Goal: Task Accomplishment & Management: Use online tool/utility

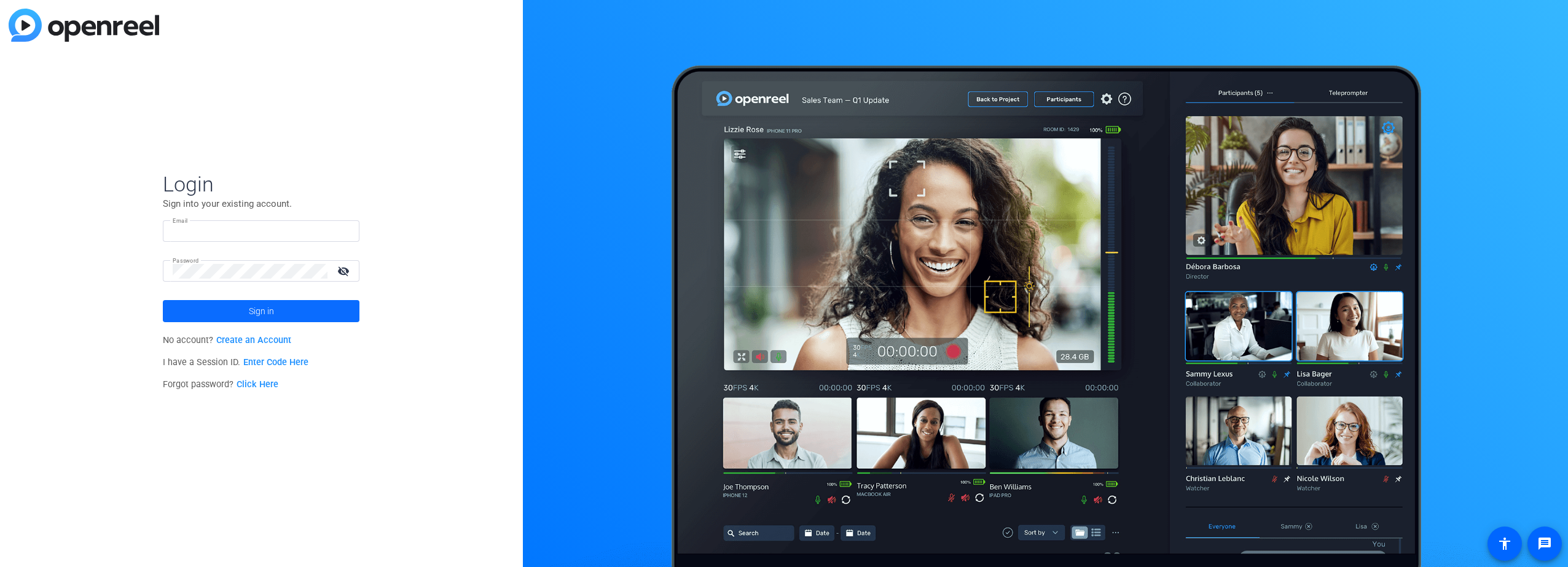
type input "[PERSON_NAME][EMAIL_ADDRESS][PERSON_NAME][DOMAIN_NAME]"
click at [260, 301] on span "Sign in" at bounding box center [261, 311] width 25 height 30
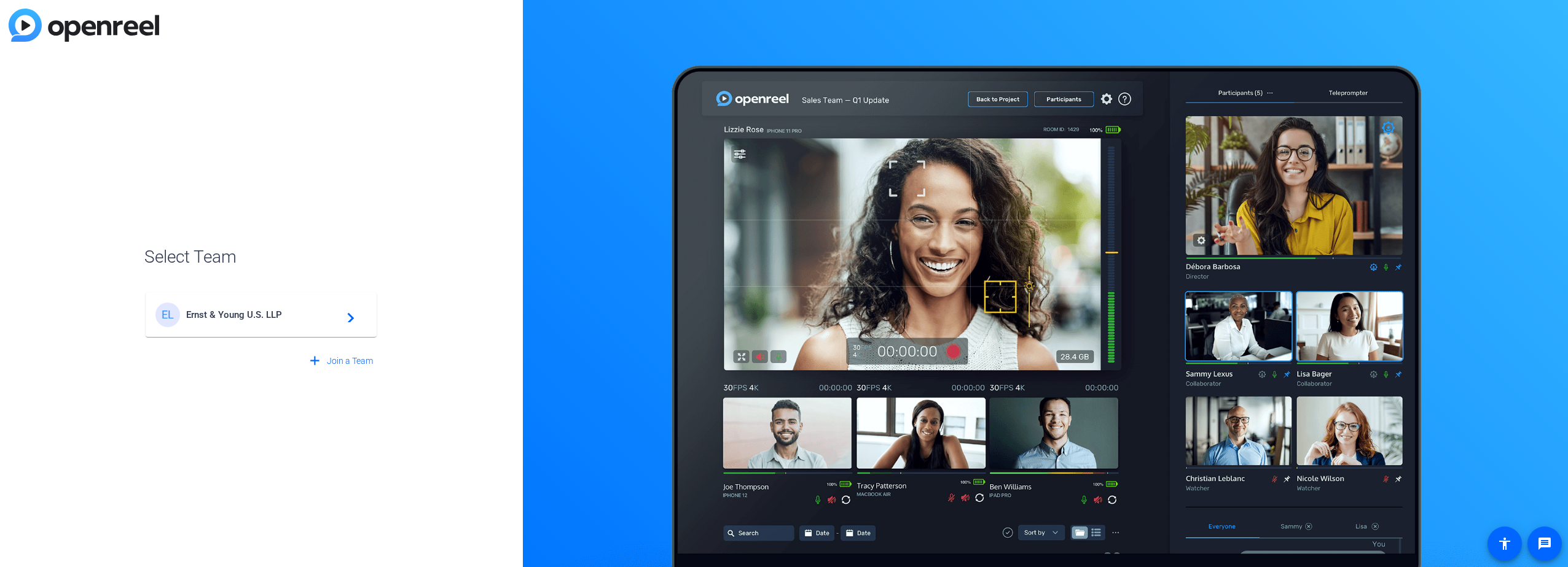
click at [256, 310] on span "Ernst & Young U.S. LLP" at bounding box center [262, 315] width 154 height 11
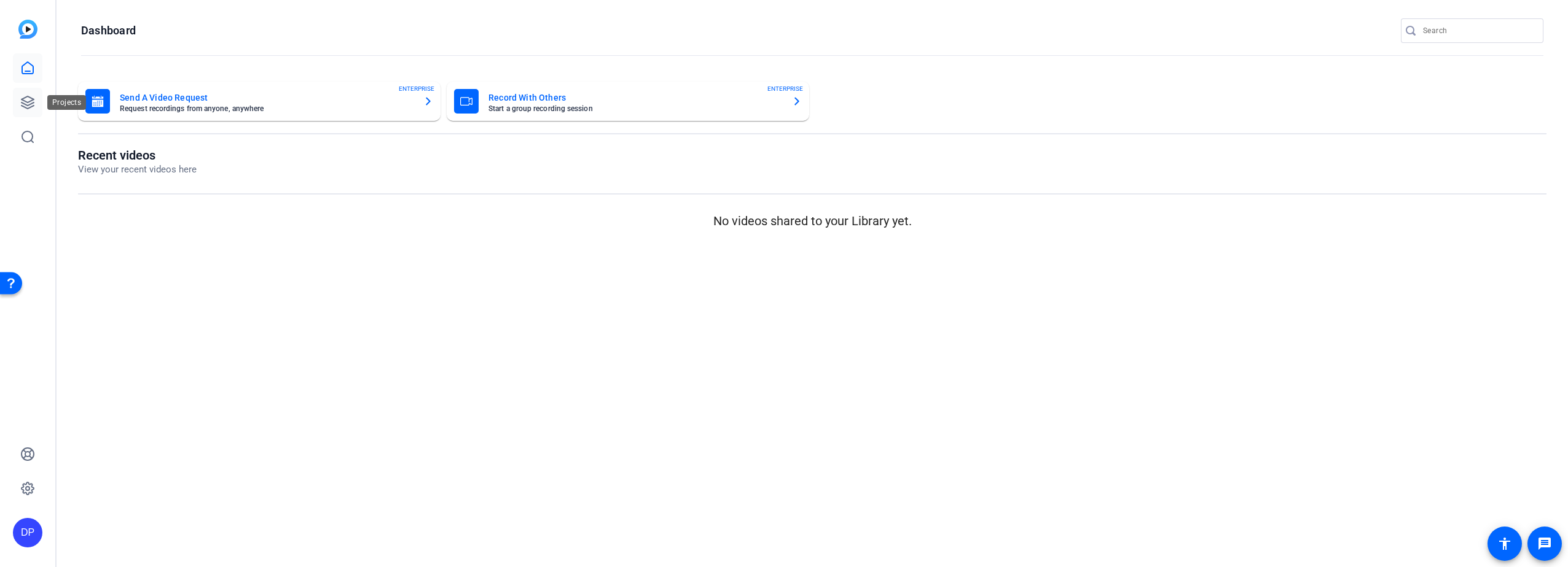
click at [26, 99] on icon at bounding box center [28, 103] width 15 height 15
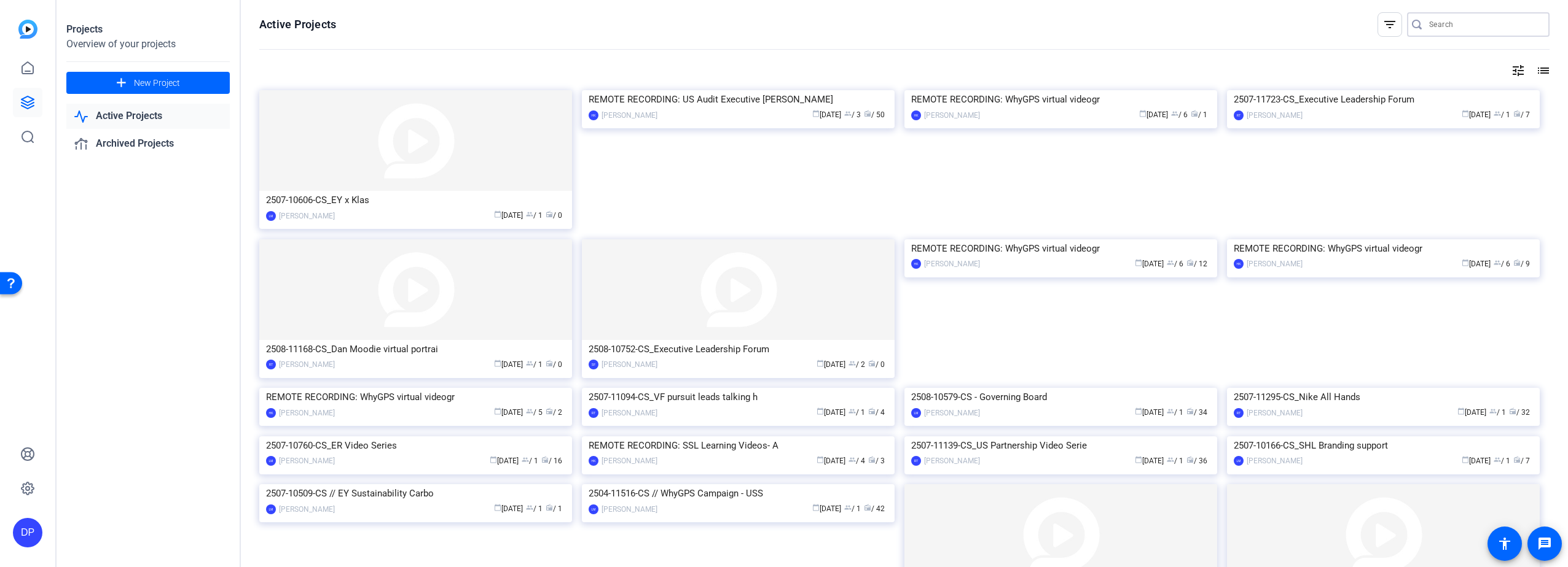
click at [1442, 23] on input "Search" at bounding box center [1484, 25] width 110 height 15
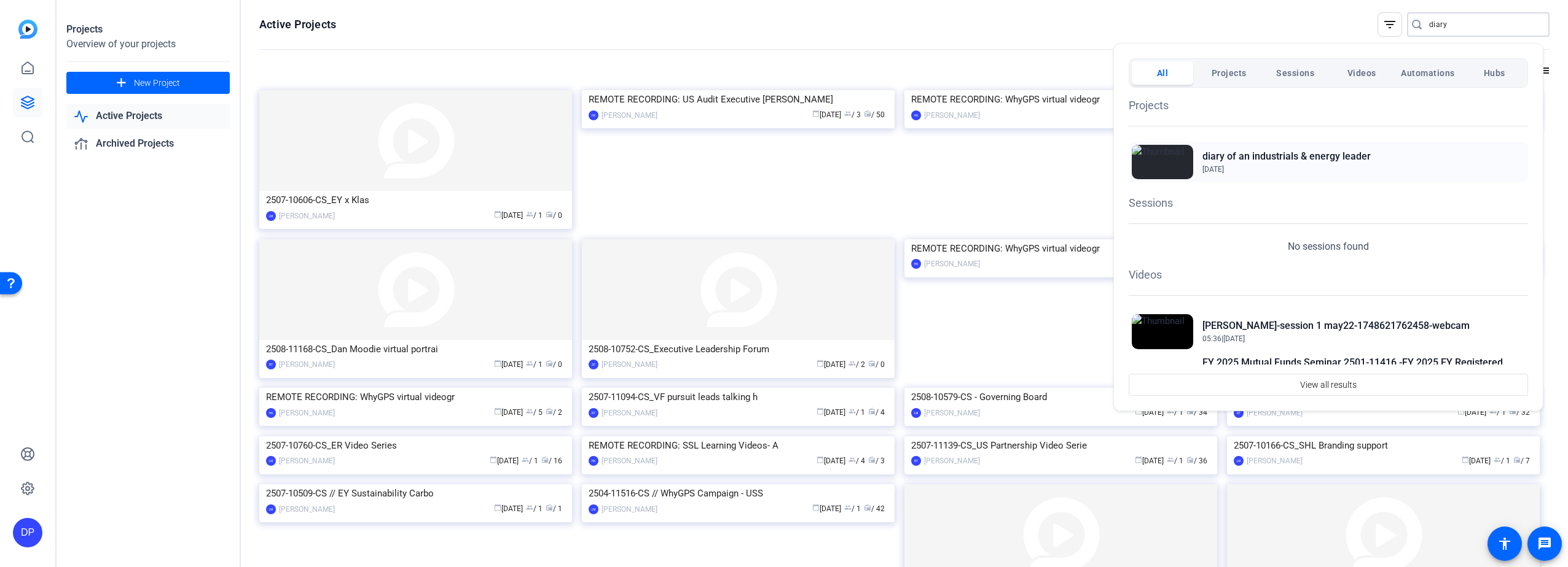
type input "diary"
click at [1231, 154] on h2 "diary of an industrials & energy leader" at bounding box center [1286, 156] width 168 height 15
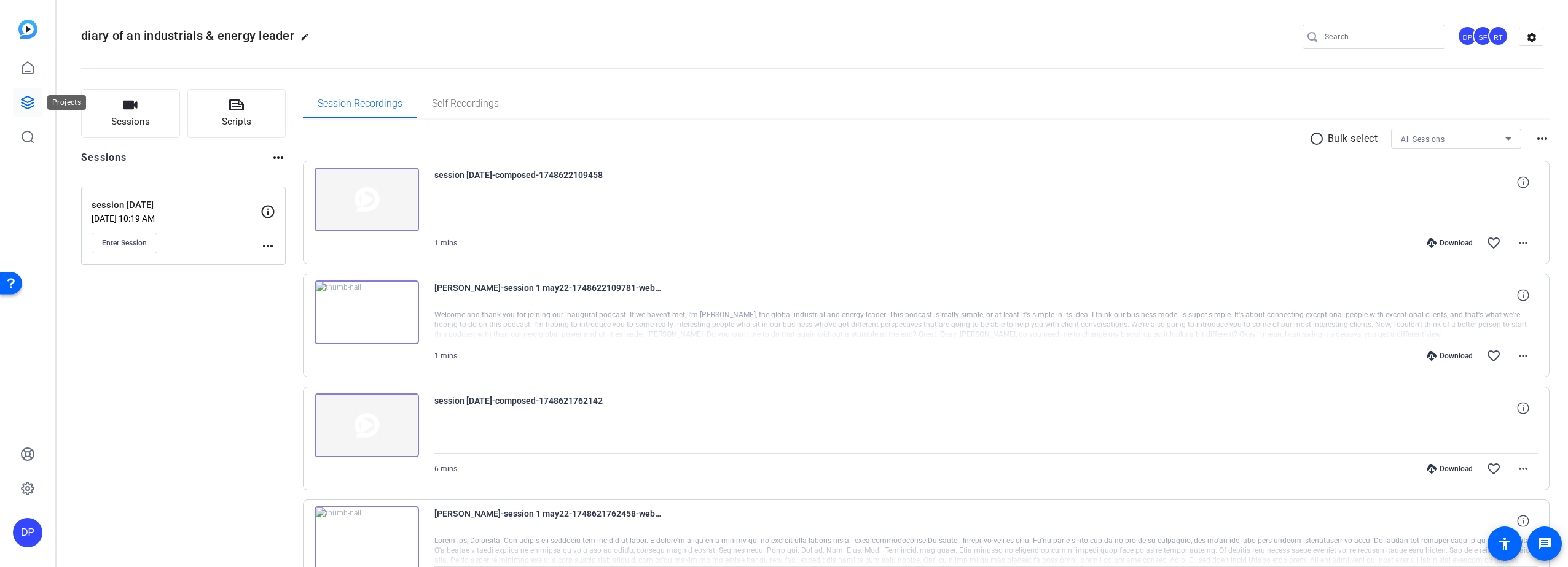
click at [28, 99] on icon at bounding box center [28, 103] width 15 height 15
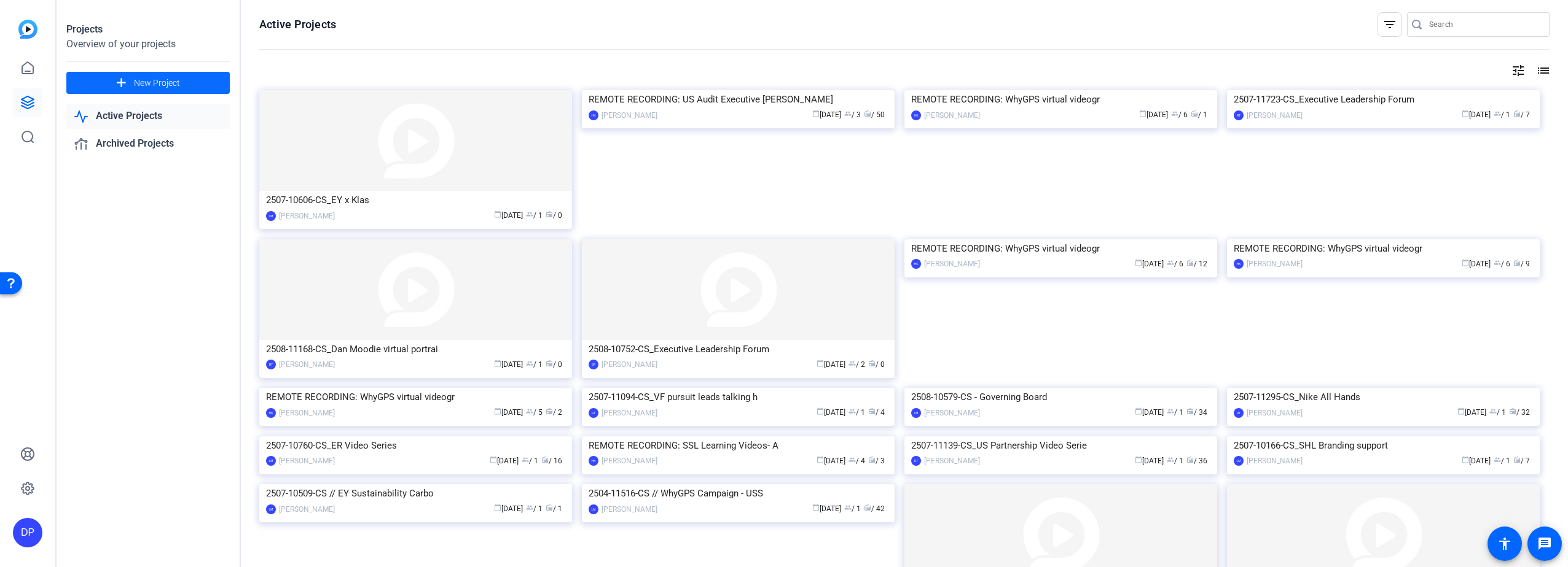
click at [153, 78] on span "New Project" at bounding box center [157, 83] width 46 height 13
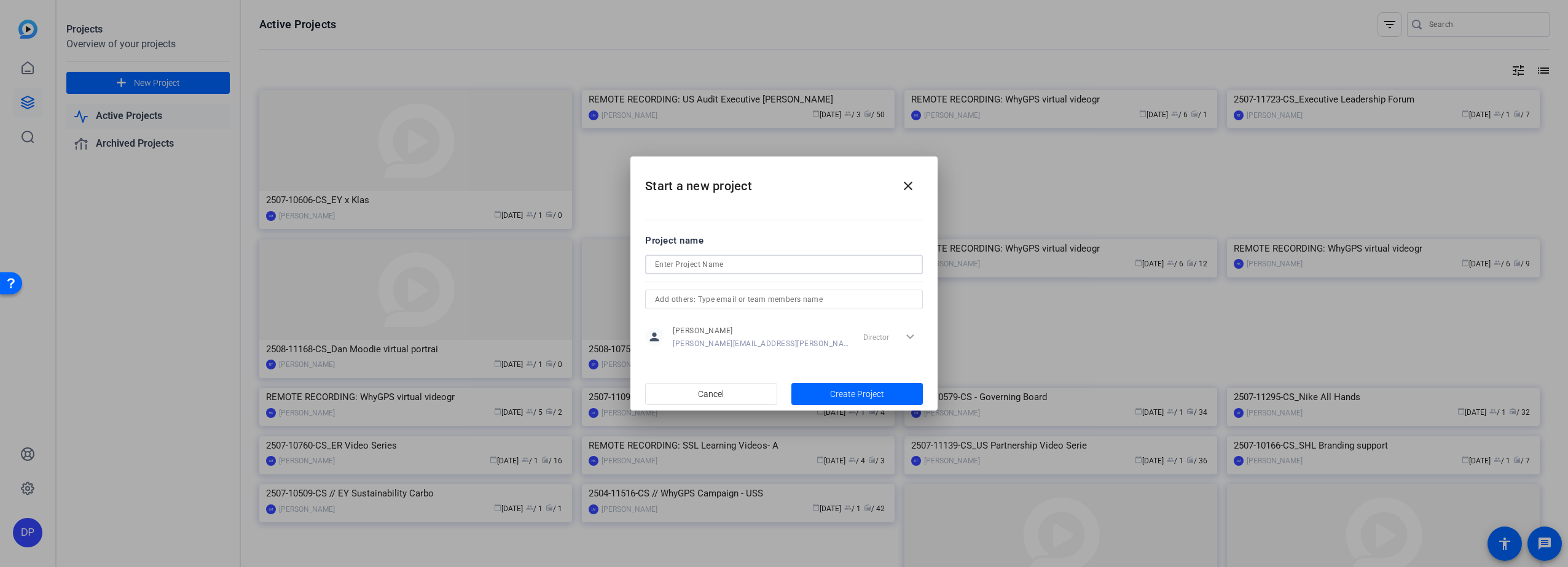
click at [694, 261] on input at bounding box center [784, 265] width 258 height 15
type input "Inclusiveness Team session"
click at [833, 392] on span "Create Project" at bounding box center [856, 394] width 54 height 13
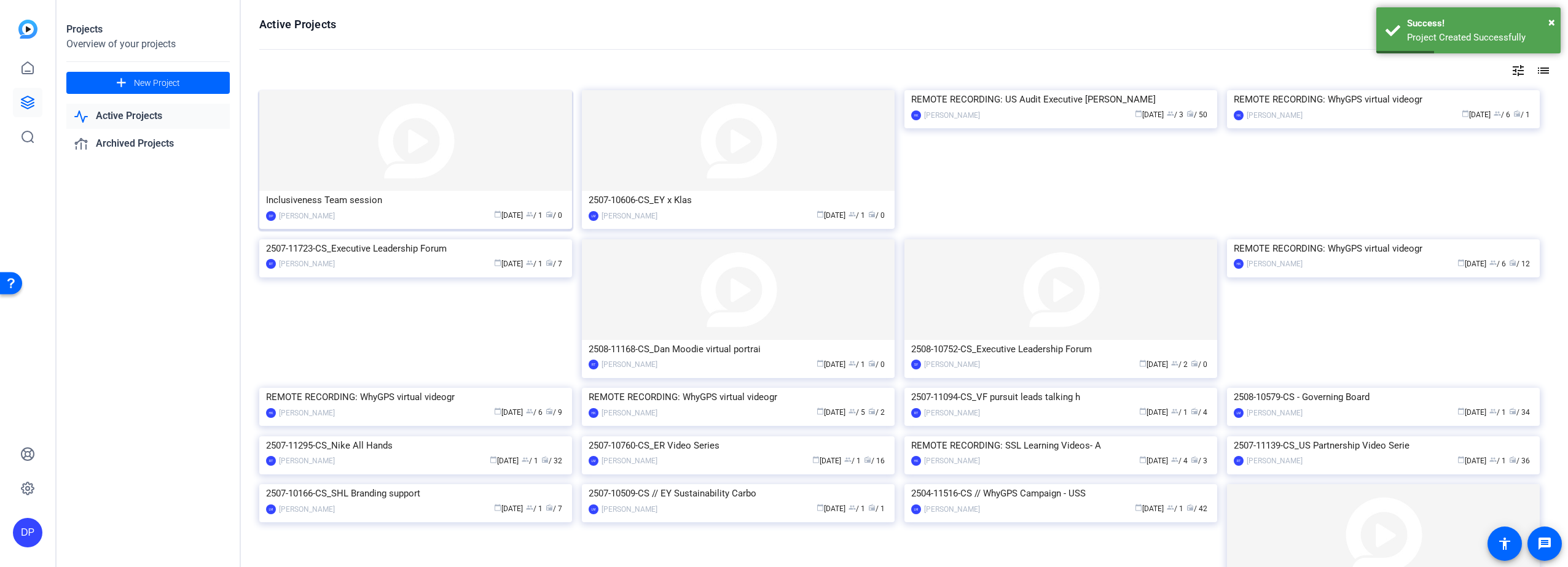
click at [354, 157] on img at bounding box center [416, 141] width 313 height 101
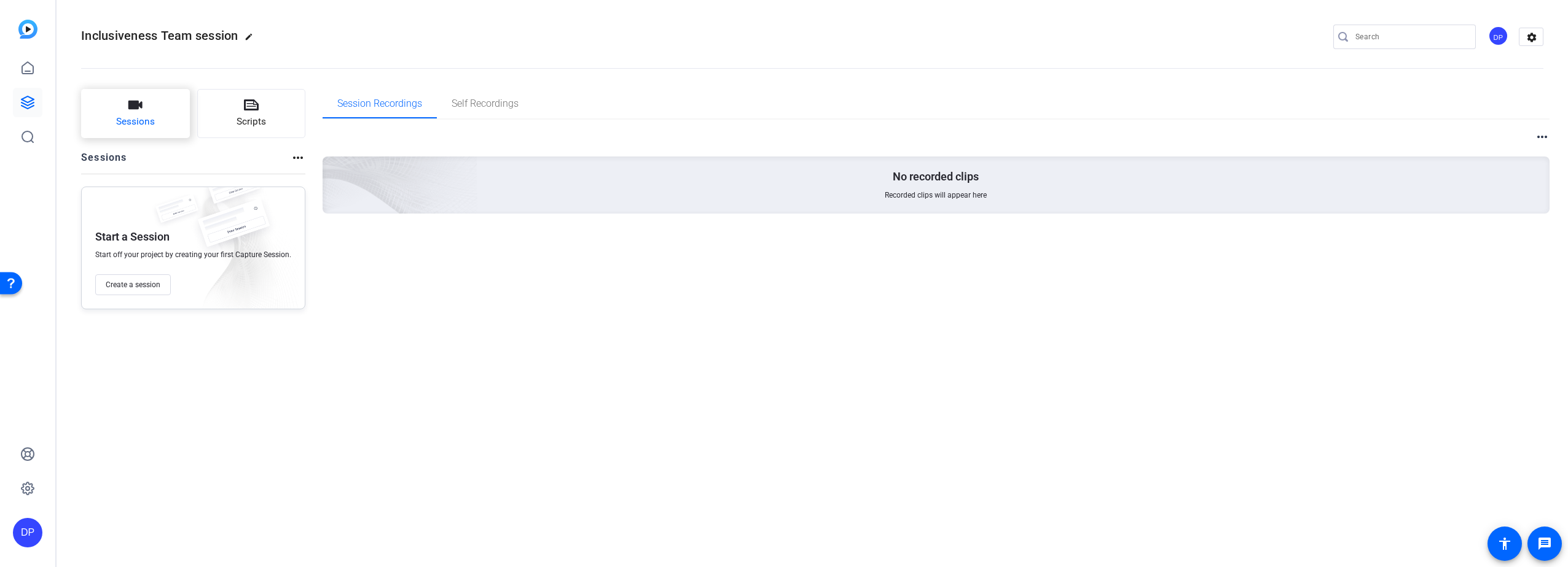
click at [136, 106] on icon "button" at bounding box center [135, 105] width 14 height 8
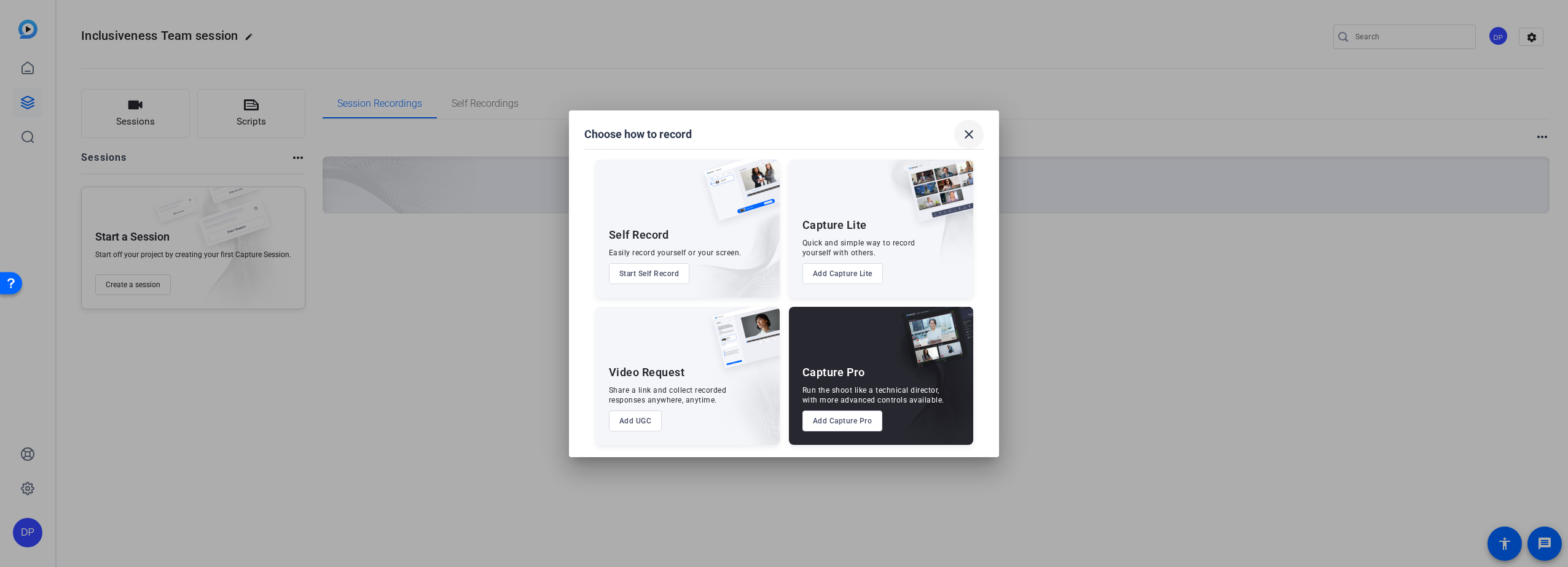
click at [970, 134] on mat-icon "close" at bounding box center [968, 134] width 15 height 15
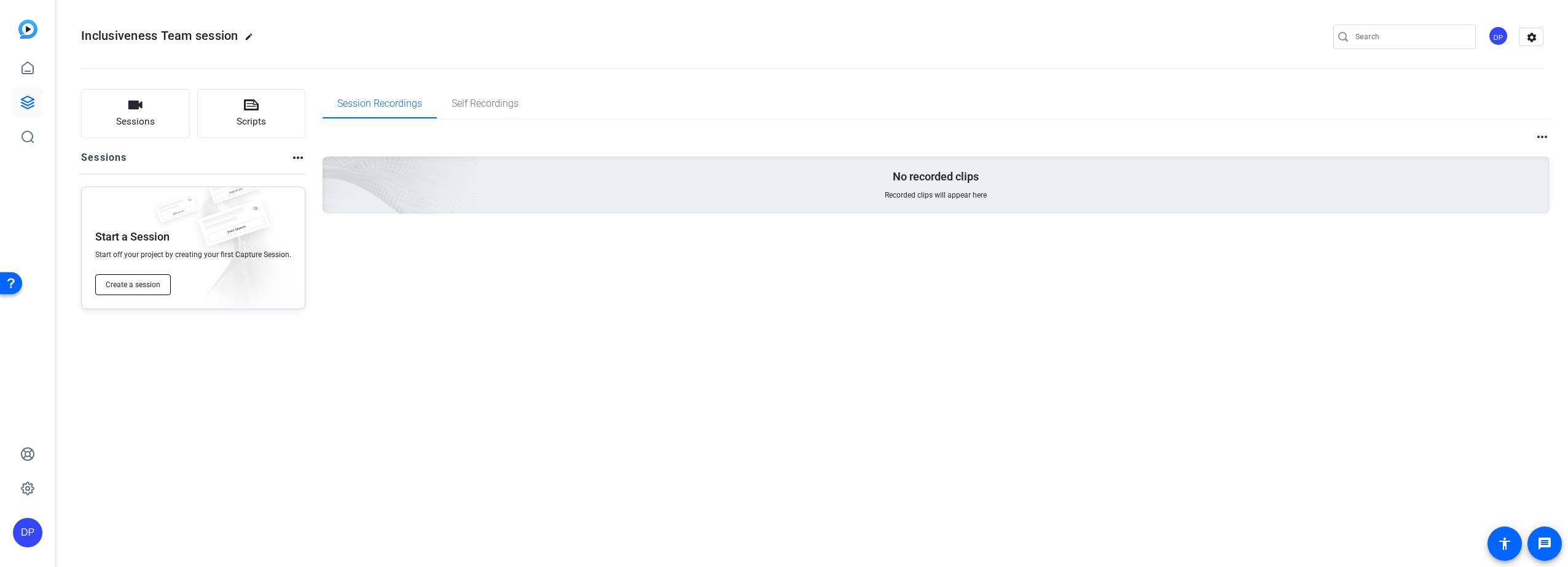
click at [127, 285] on span "Create a session" at bounding box center [132, 285] width 54 height 10
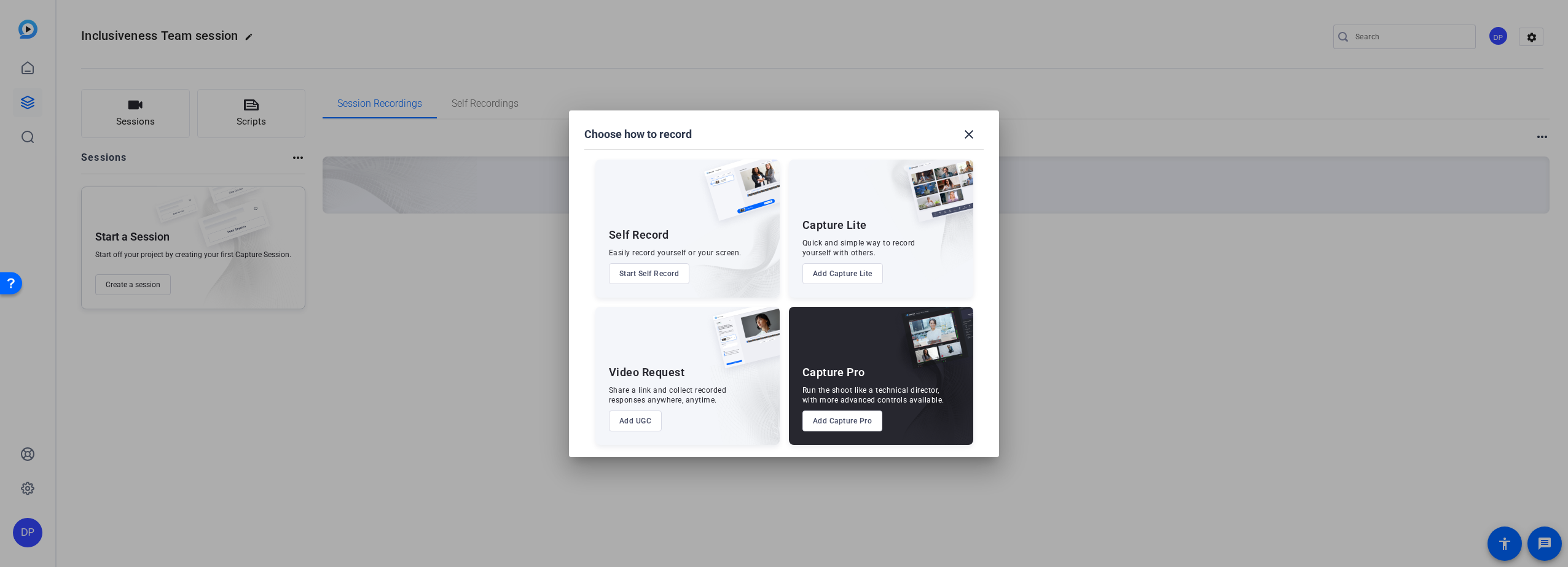
click at [830, 272] on button "Add Capture Lite" at bounding box center [841, 274] width 80 height 21
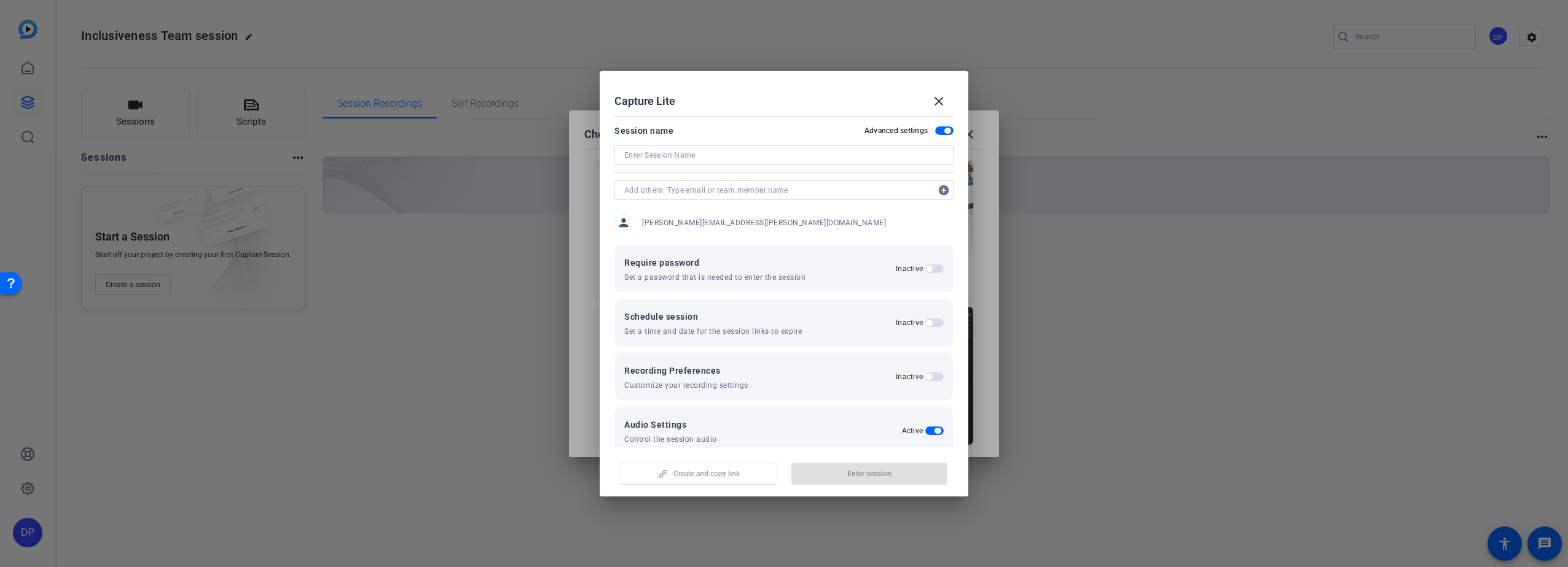
click at [679, 156] on input at bounding box center [784, 155] width 319 height 15
type input "Inclusiveness session sept 4"
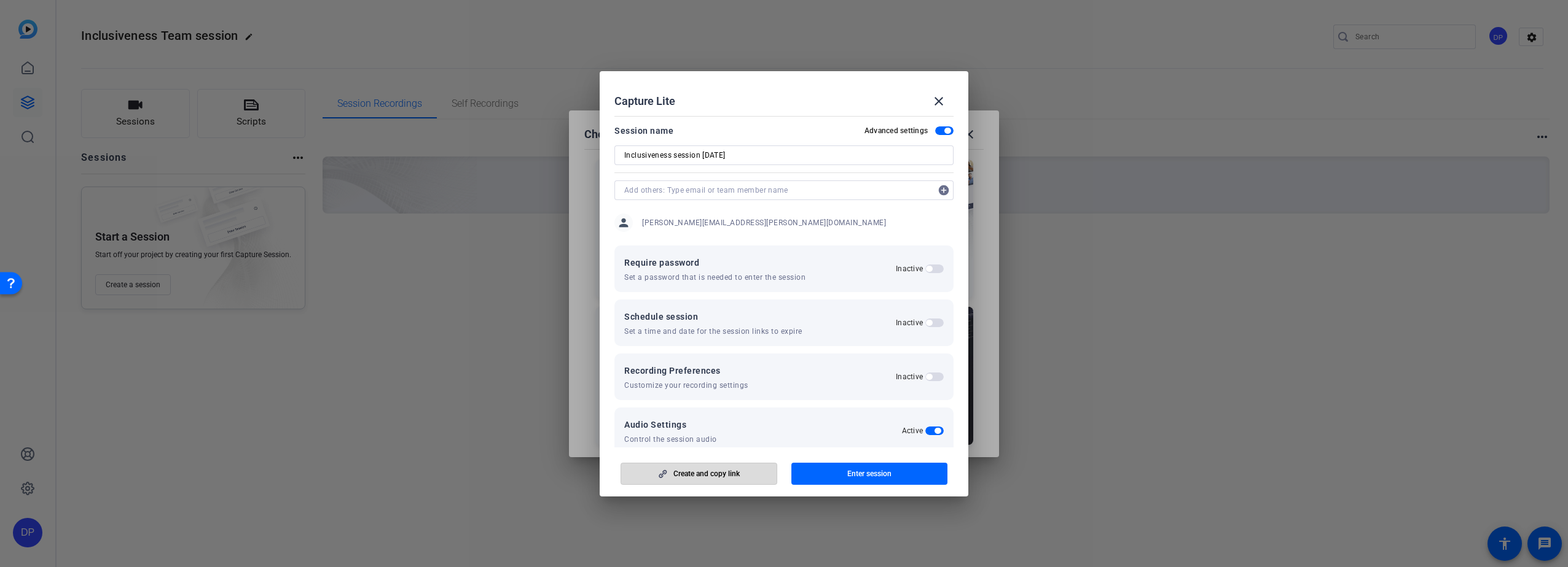
click at [719, 474] on span "Create and copy link" at bounding box center [706, 473] width 66 height 10
click at [719, 83] on h2 "Capture Lite close" at bounding box center [784, 90] width 369 height 40
click at [941, 101] on mat-icon "close" at bounding box center [939, 101] width 15 height 15
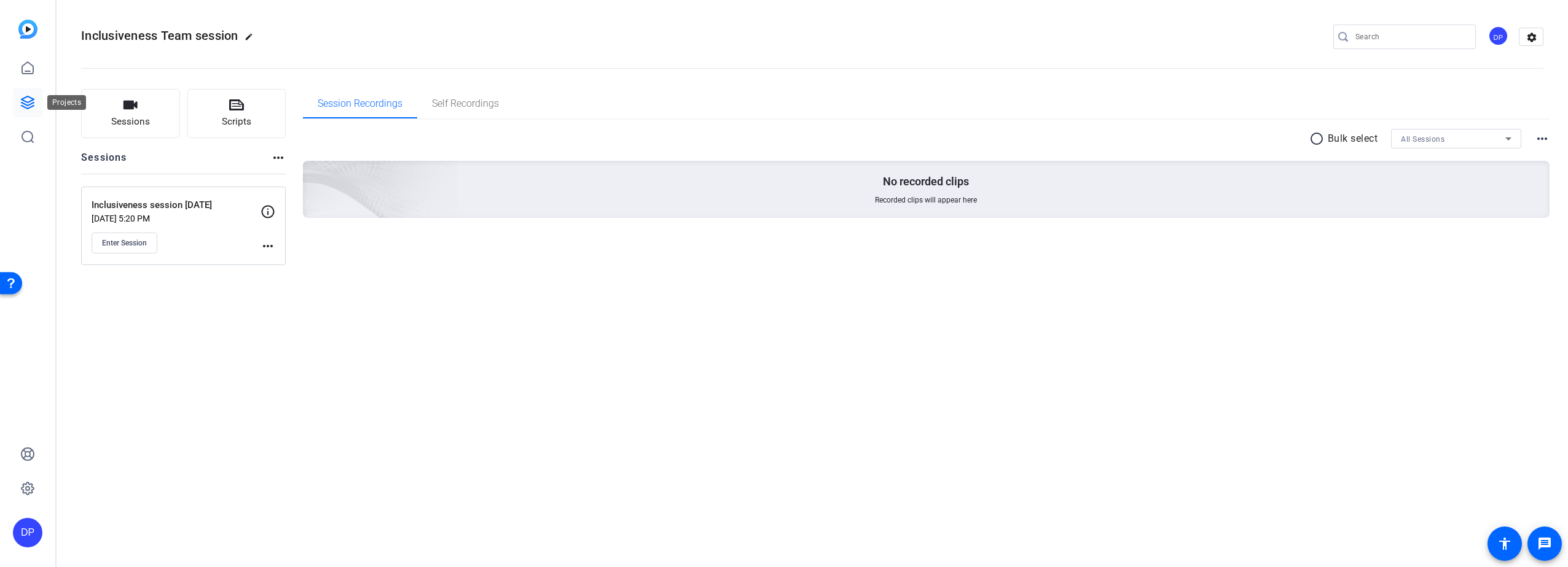
click at [28, 97] on icon at bounding box center [27, 102] width 12 height 12
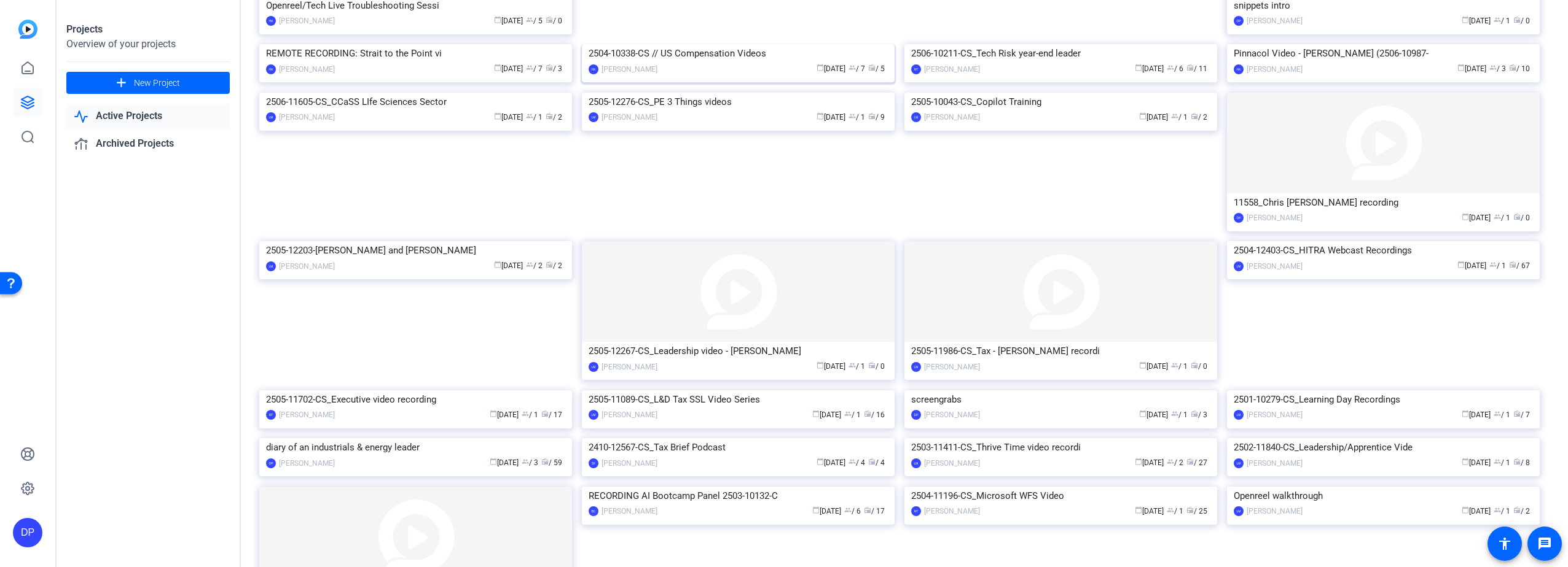
scroll to position [754, 0]
